Goal: Navigation & Orientation: Find specific page/section

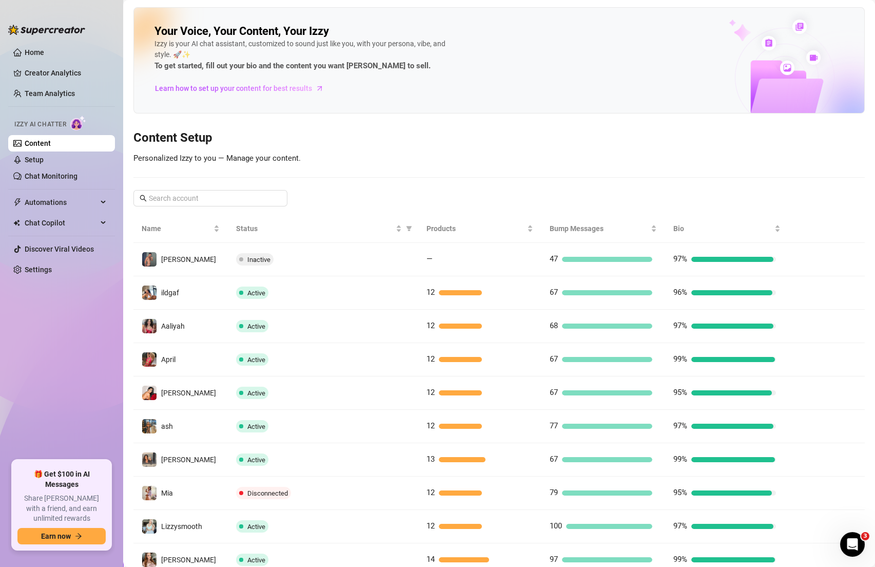
scroll to position [66, 0]
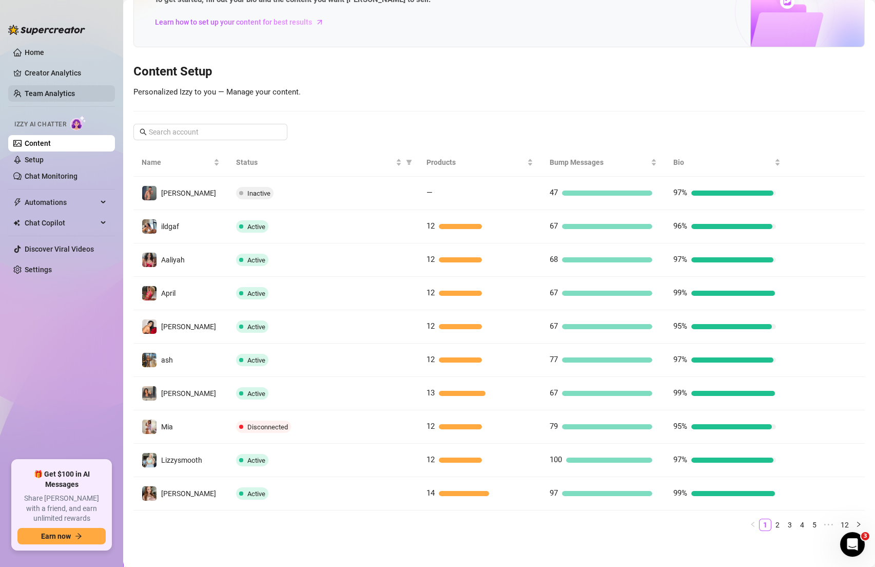
click at [44, 94] on link "Team Analytics" at bounding box center [50, 93] width 50 height 8
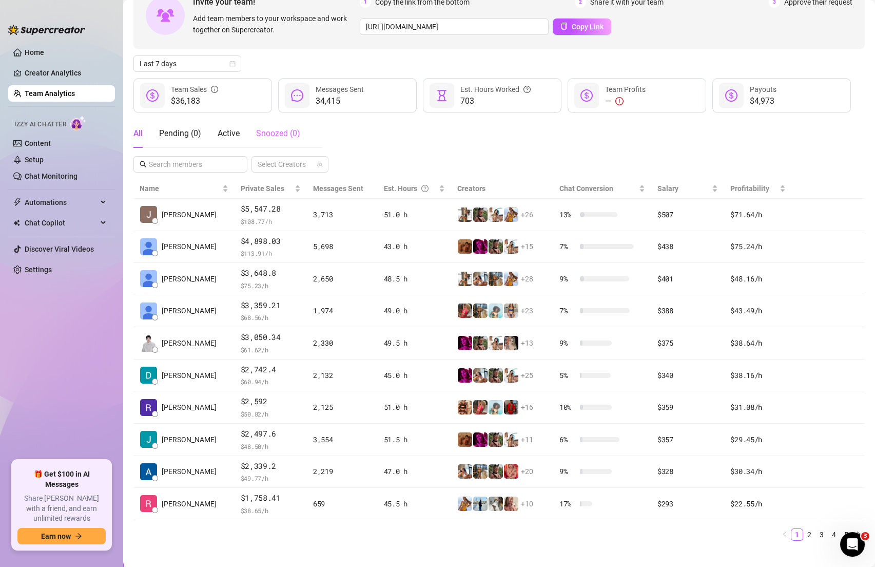
click at [274, 126] on div "Snoozed ( 0 )" at bounding box center [278, 133] width 44 height 29
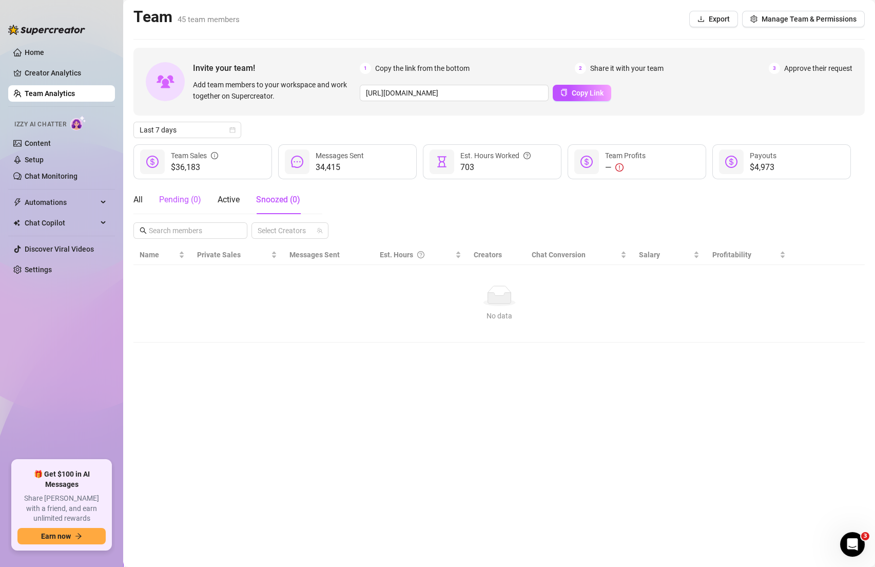
click at [184, 194] on div "Pending ( 0 )" at bounding box center [180, 200] width 42 height 12
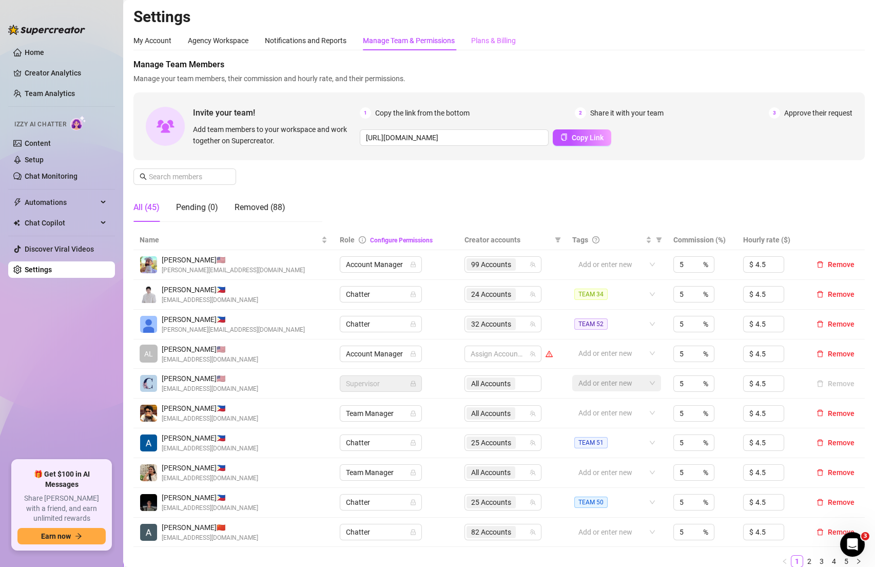
click at [501, 50] on div "Plans & Billing" at bounding box center [493, 41] width 45 height 20
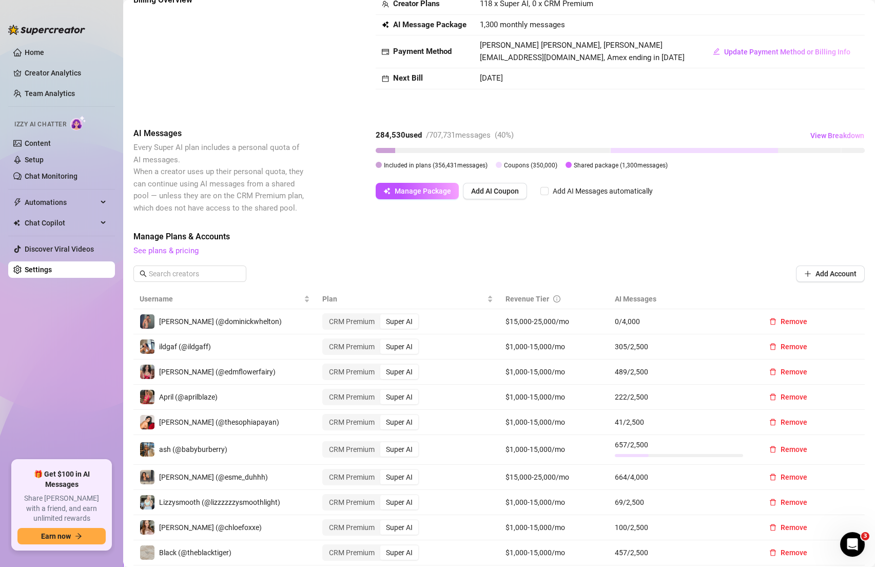
scroll to position [30, 0]
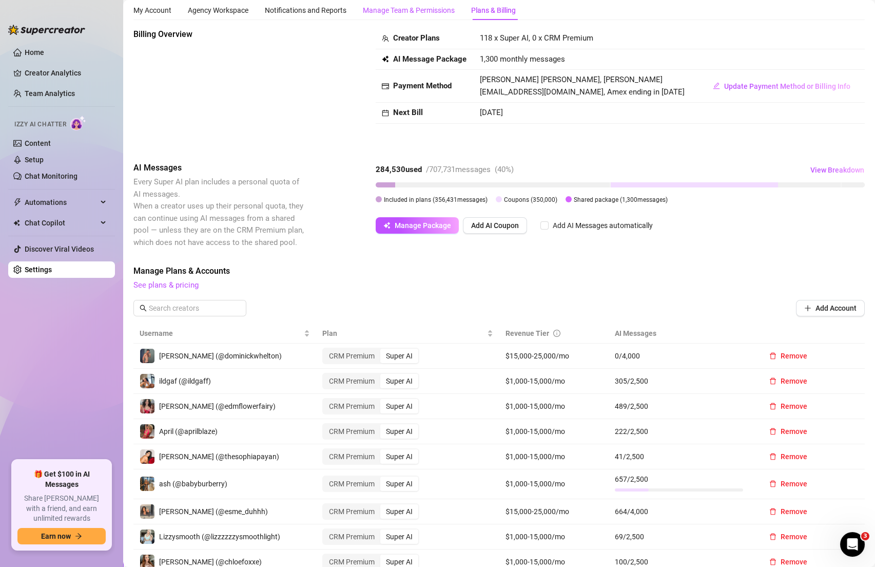
click at [392, 15] on div "Manage Team & Permissions" at bounding box center [409, 10] width 92 height 11
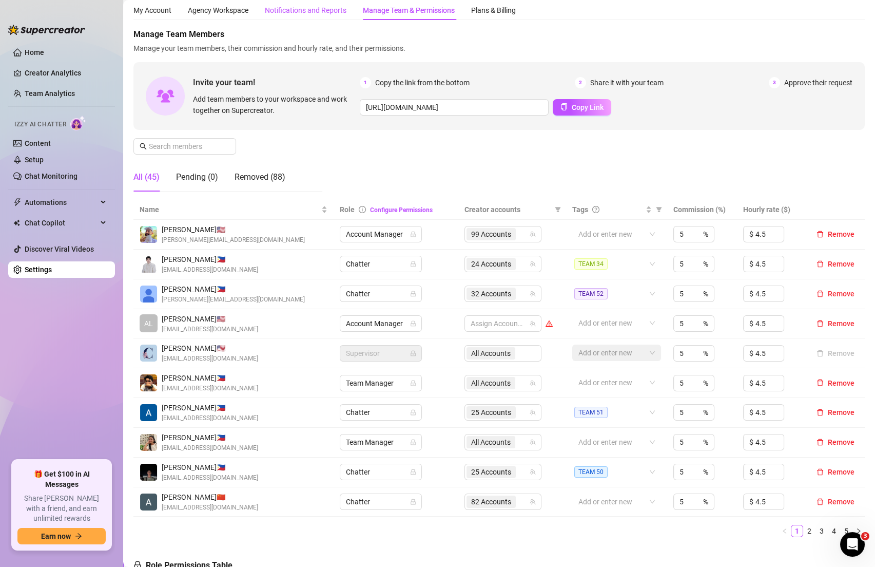
click at [314, 9] on div "Notifications and Reports" at bounding box center [306, 10] width 82 height 11
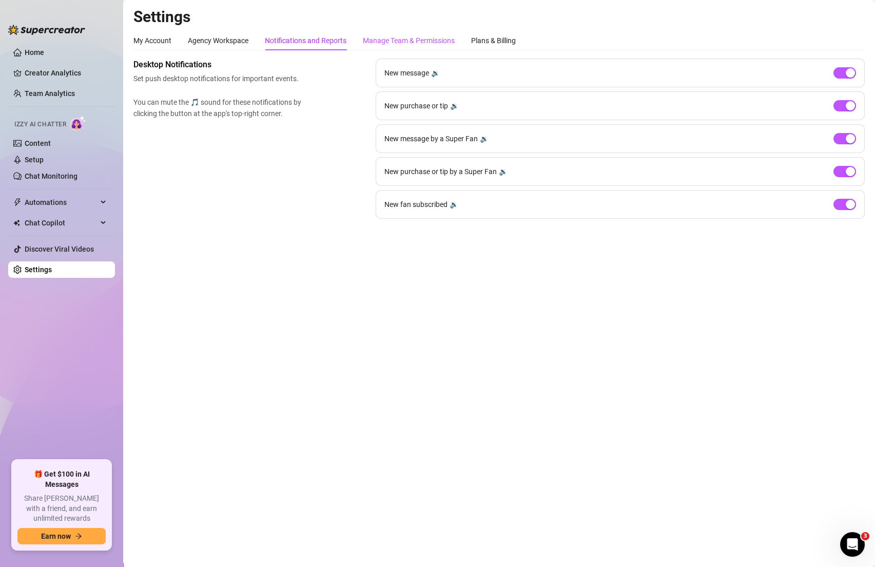
click at [394, 41] on div "Manage Team & Permissions" at bounding box center [409, 40] width 92 height 11
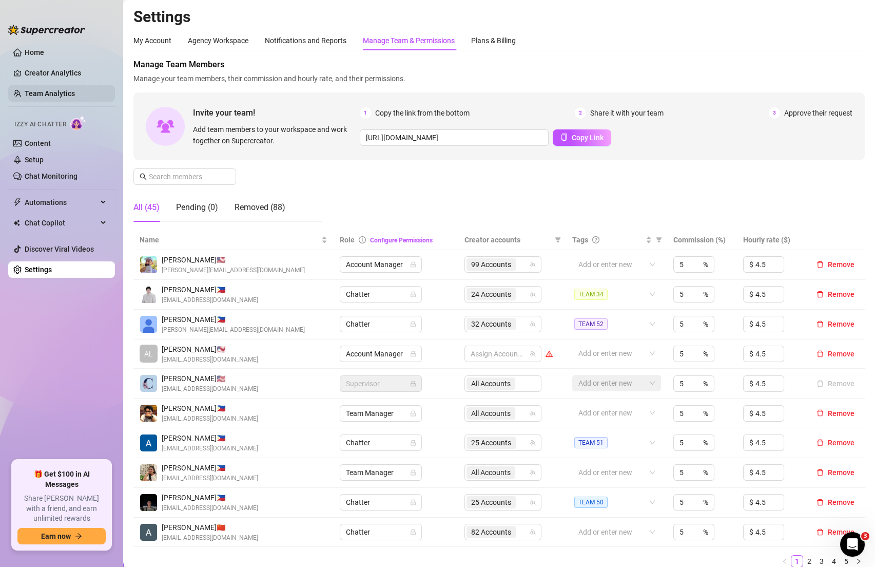
click at [74, 92] on link "Team Analytics" at bounding box center [50, 93] width 50 height 8
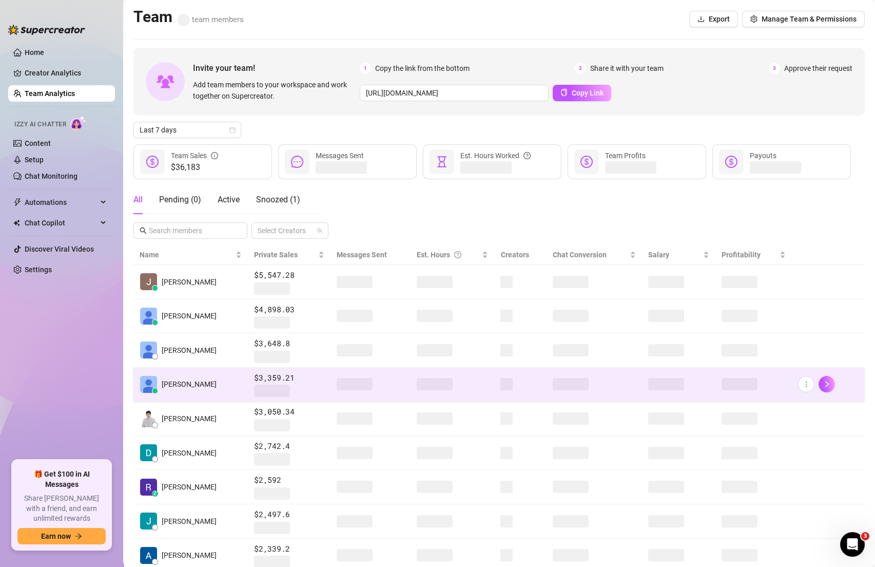
click at [193, 383] on span "[PERSON_NAME]" at bounding box center [189, 383] width 55 height 11
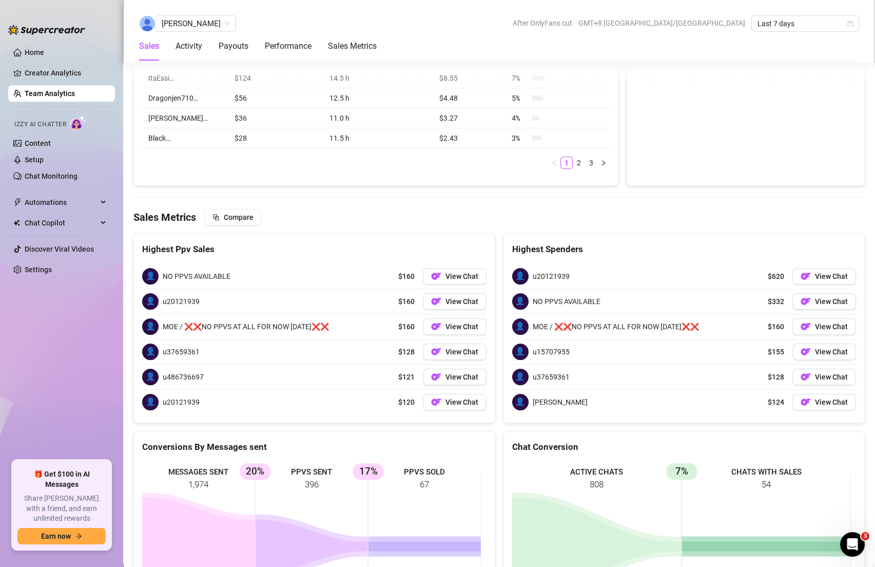
scroll to position [1979, 0]
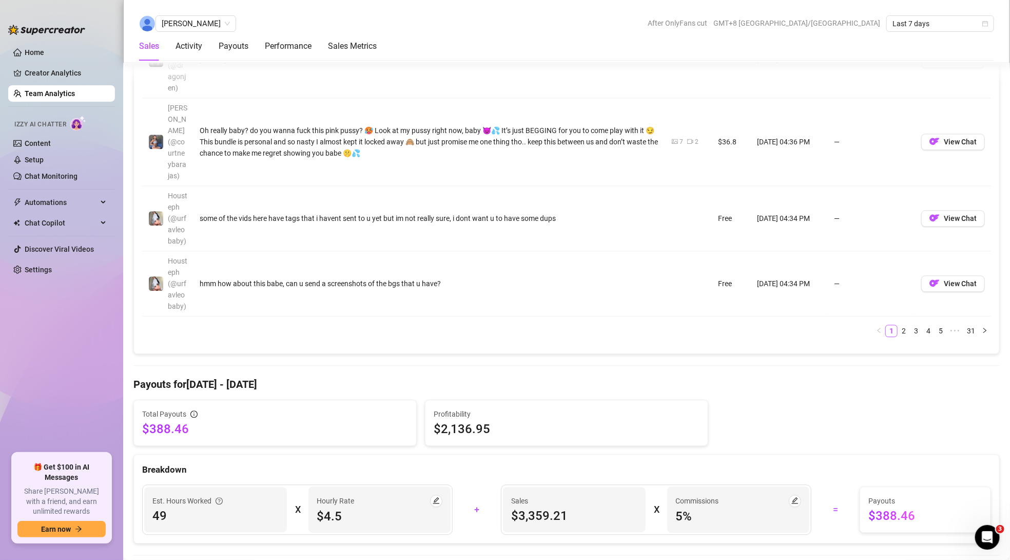
scroll to position [1184, 0]
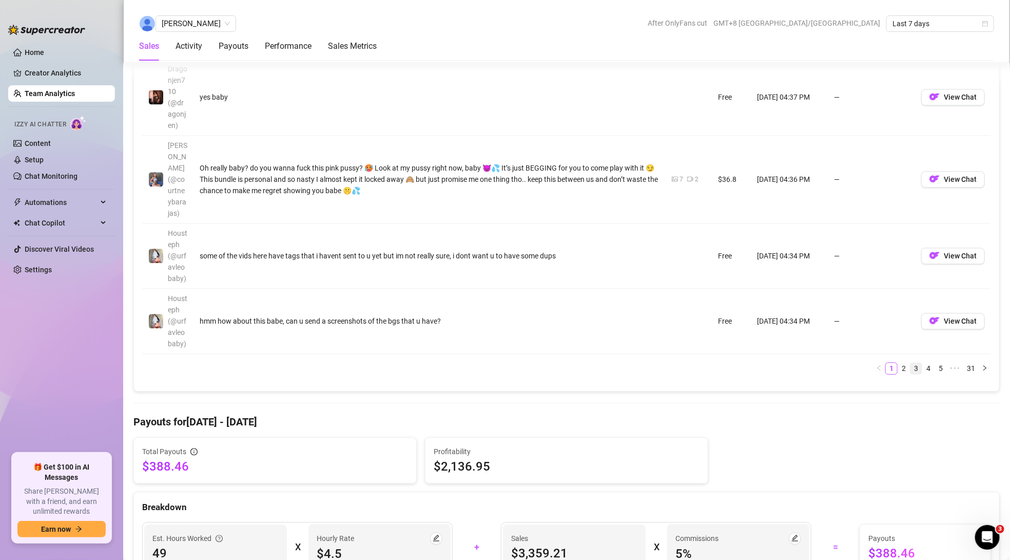
click at [875, 363] on link "3" at bounding box center [916, 368] width 11 height 11
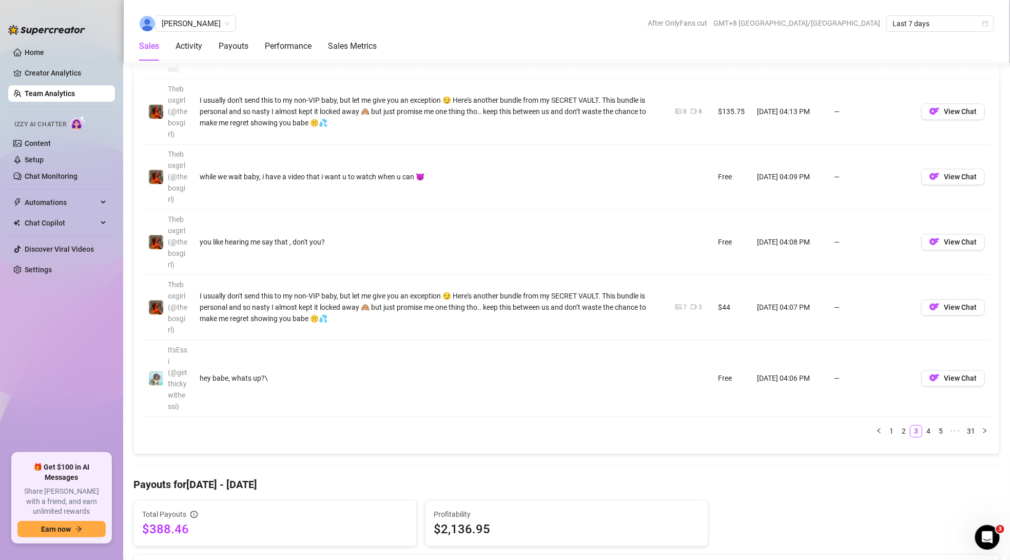
scroll to position [1133, 0]
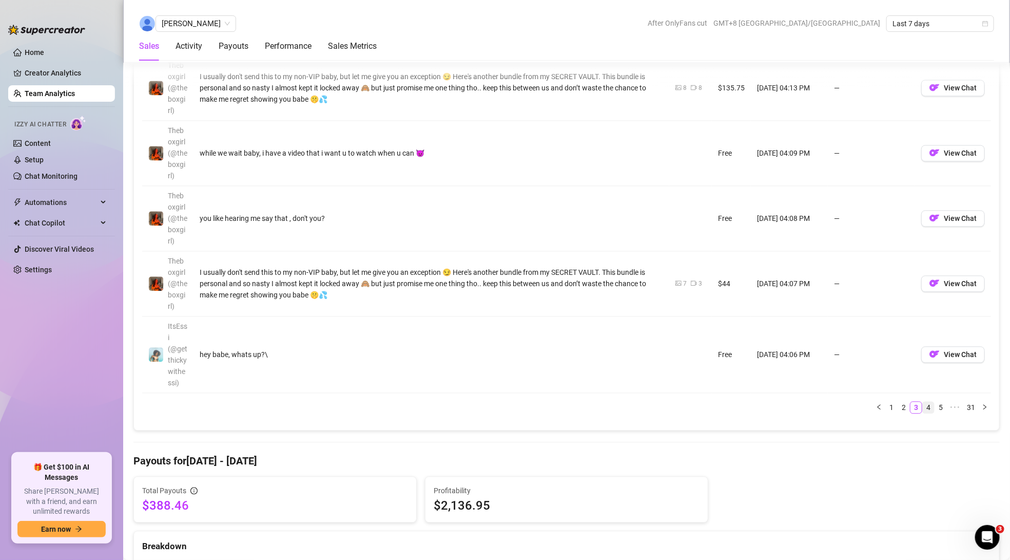
click at [875, 404] on link "4" at bounding box center [928, 407] width 11 height 11
